Goal: Task Accomplishment & Management: Manage account settings

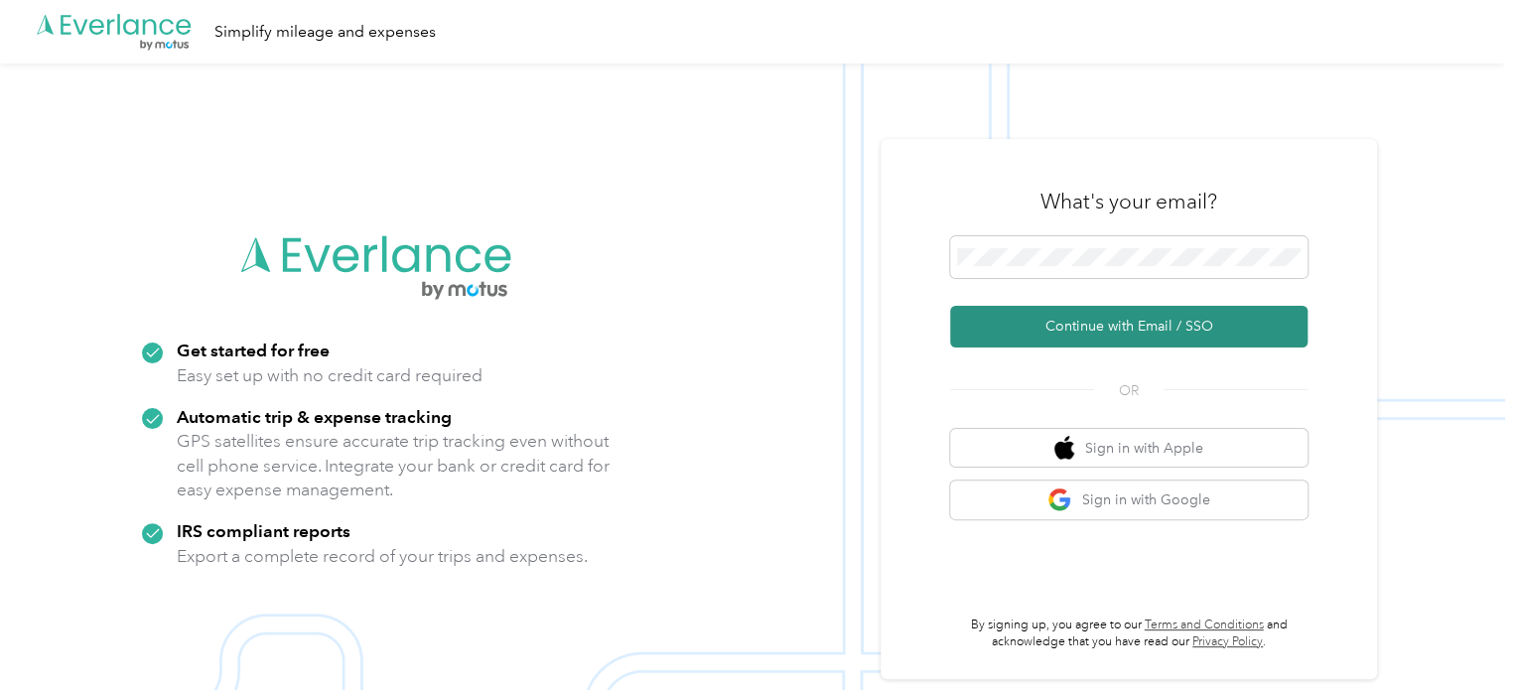
click at [1088, 316] on button "Continue with Email / SSO" at bounding box center [1128, 327] width 357 height 42
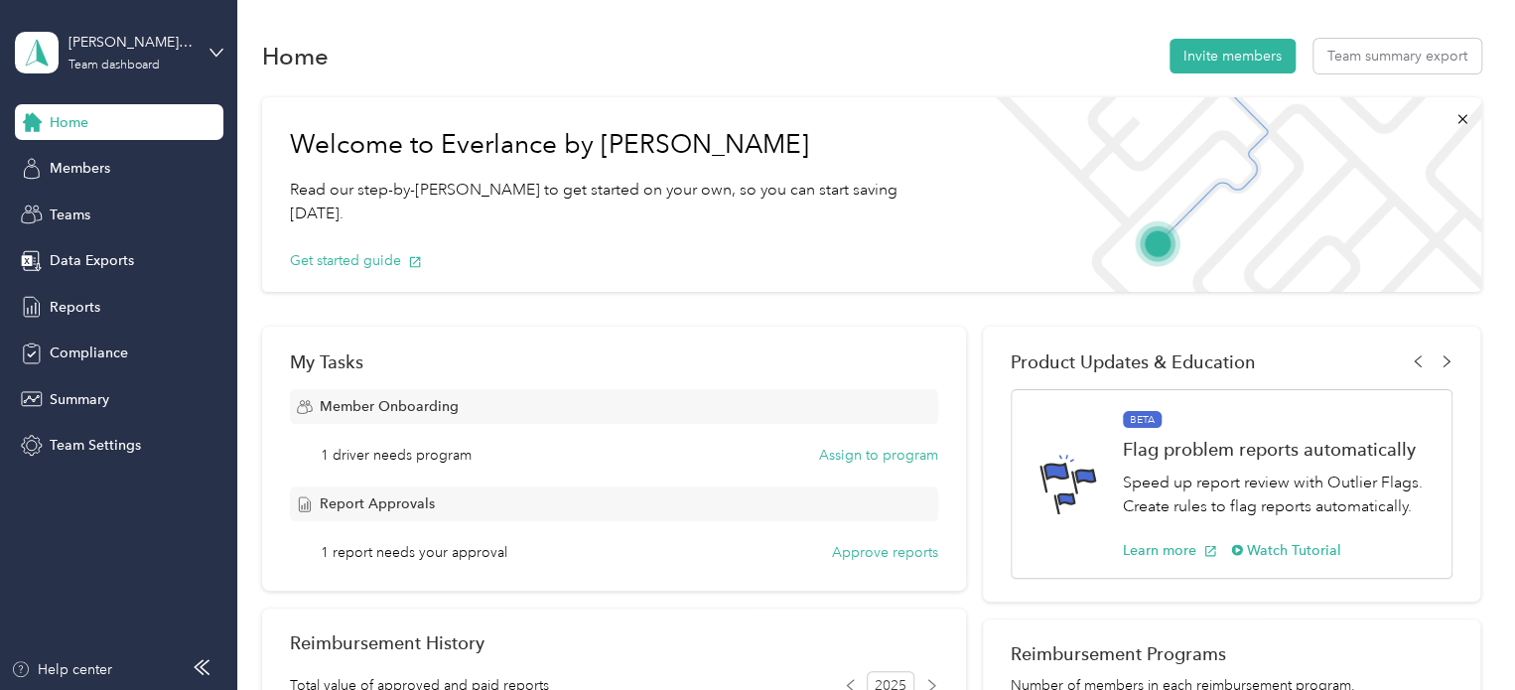
click at [193, 57] on div "steven.bourbeau@graybar.com Team dashboard" at bounding box center [119, 52] width 208 height 69
click at [84, 157] on div "Team dashboard" at bounding box center [86, 159] width 109 height 21
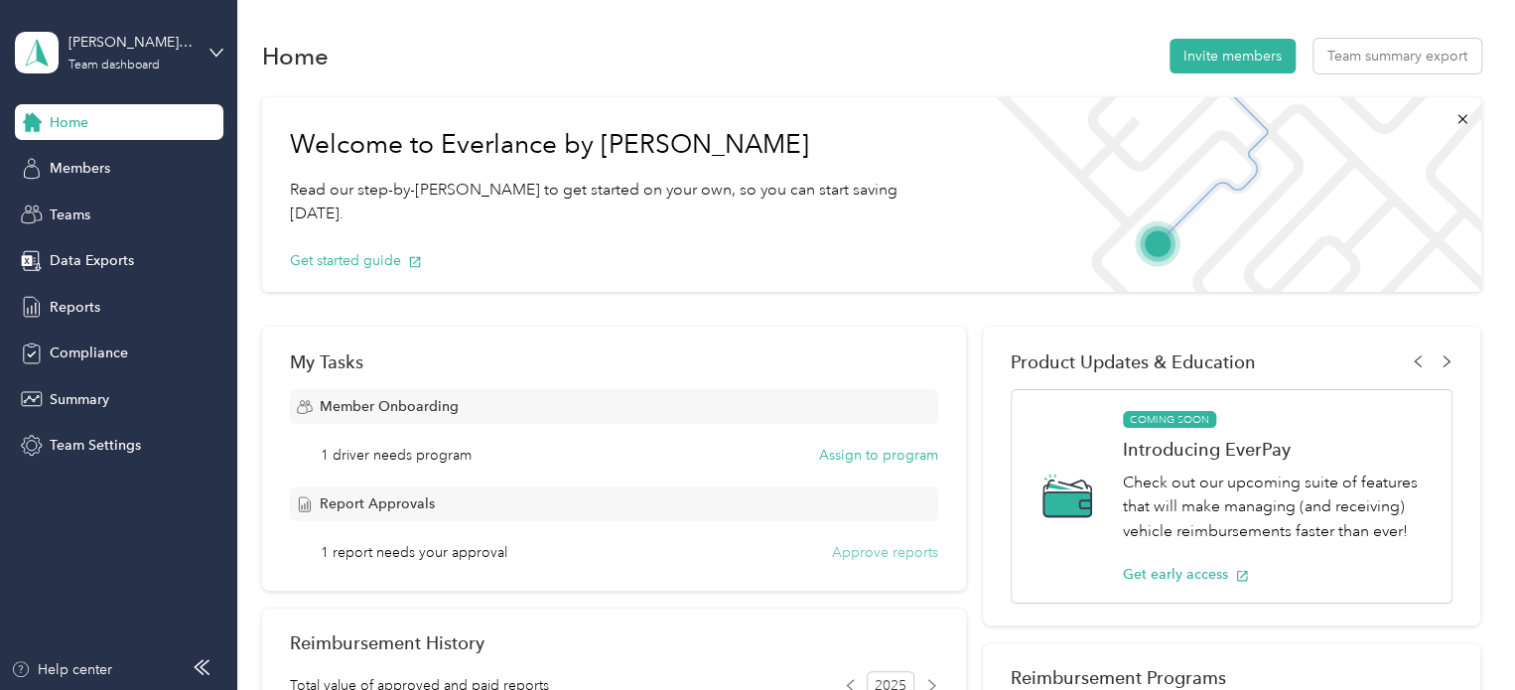
click at [850, 550] on button "Approve reports" at bounding box center [885, 552] width 106 height 21
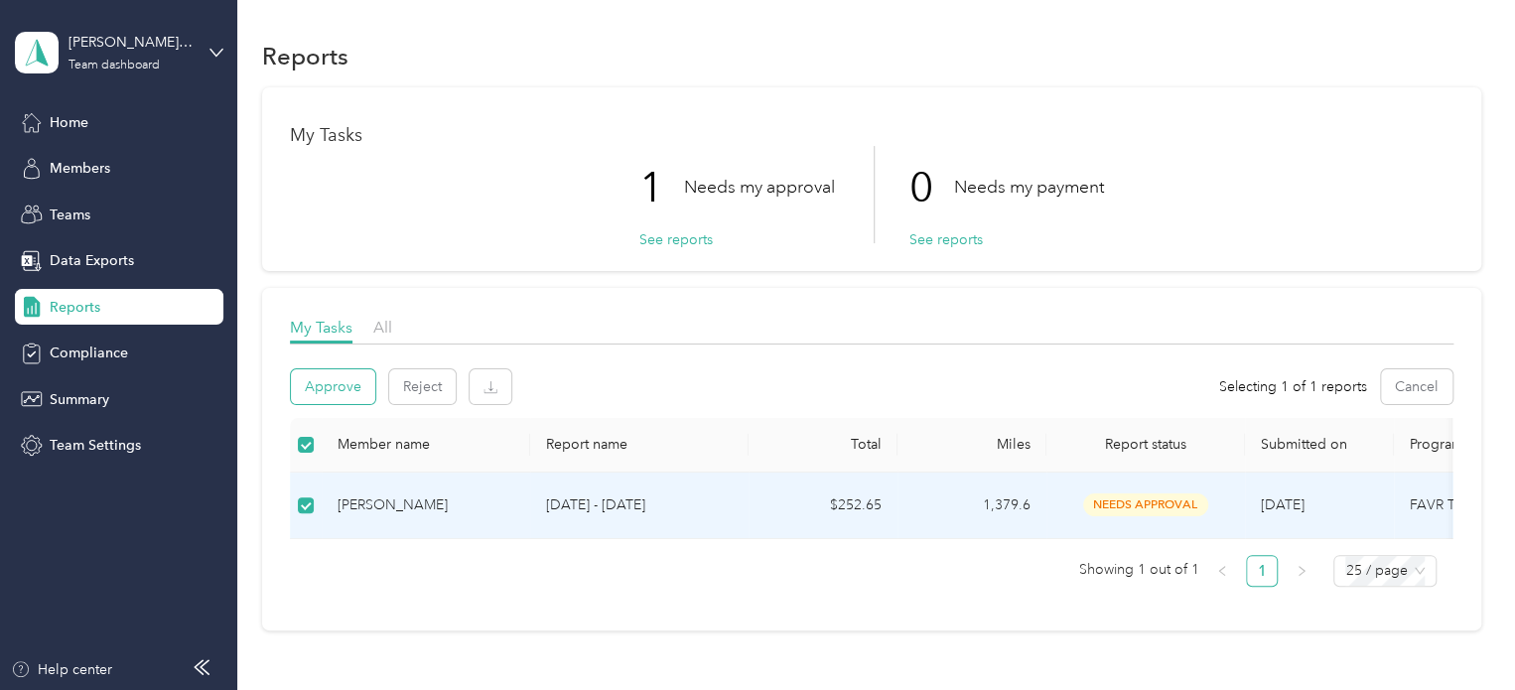
click at [350, 387] on button "Approve" at bounding box center [333, 386] width 84 height 35
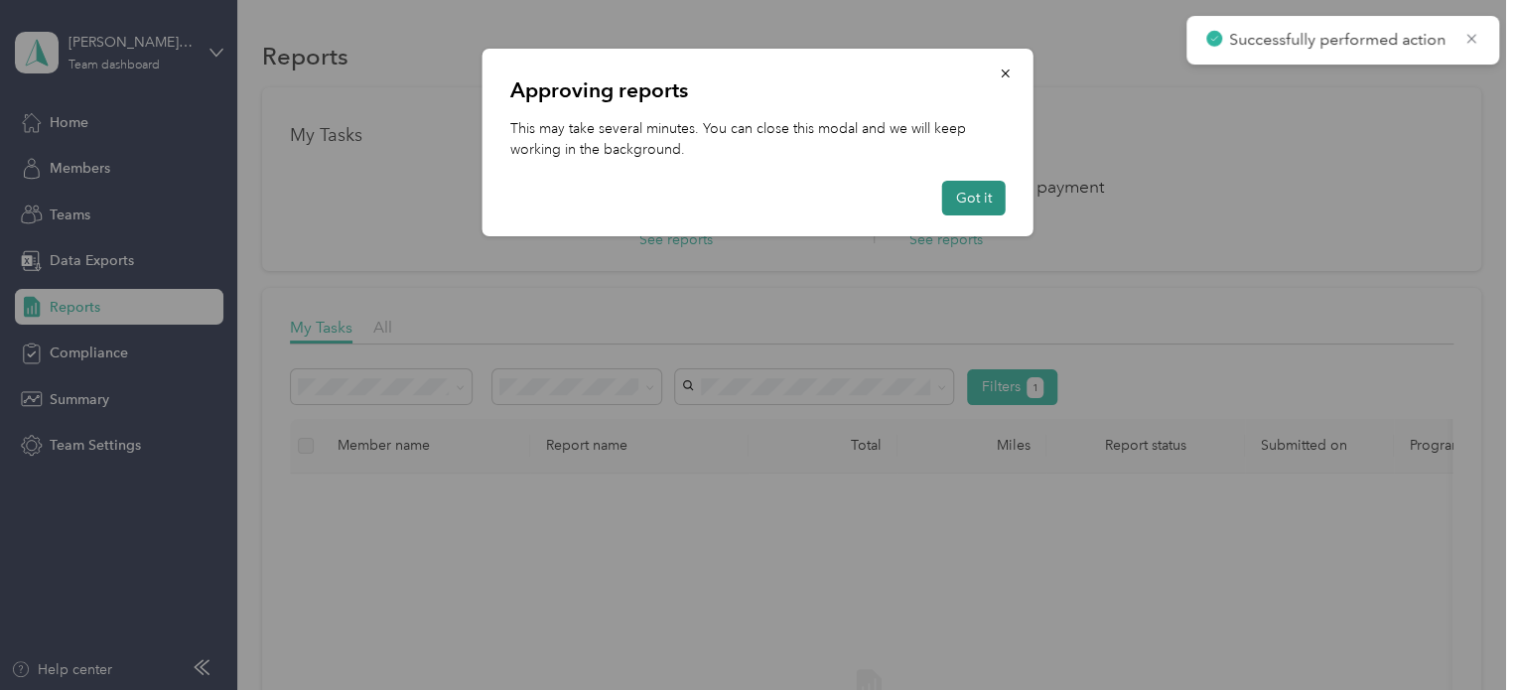
click at [955, 202] on button "Got it" at bounding box center [974, 198] width 64 height 35
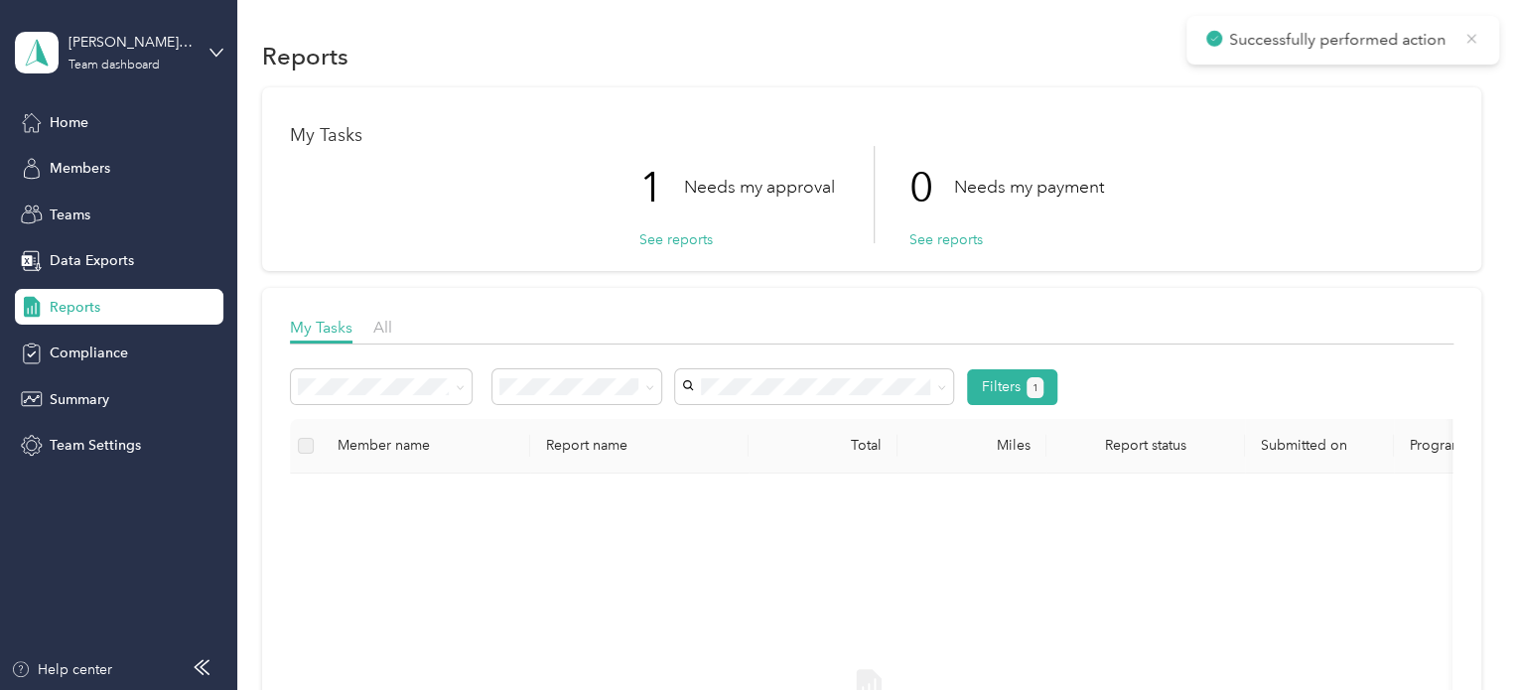
click at [1466, 35] on icon at bounding box center [1470, 38] width 9 height 9
